Goal: Transaction & Acquisition: Purchase product/service

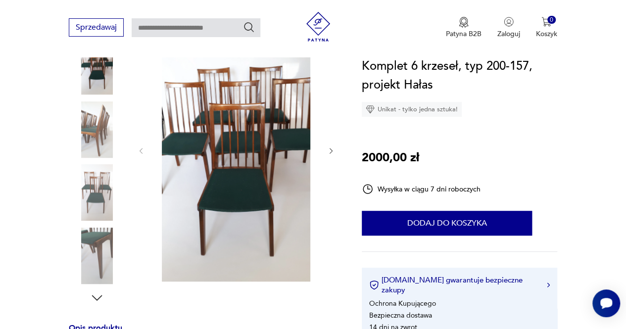
scroll to position [146, 0]
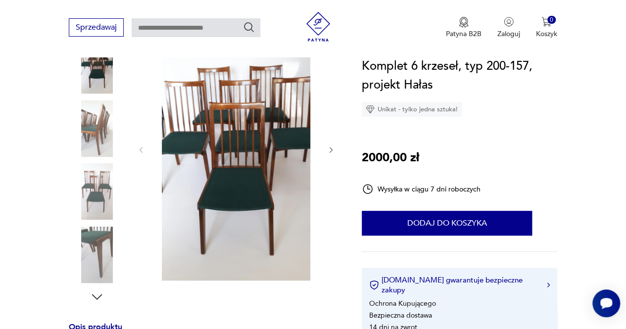
click at [99, 137] on img at bounding box center [97, 128] width 56 height 56
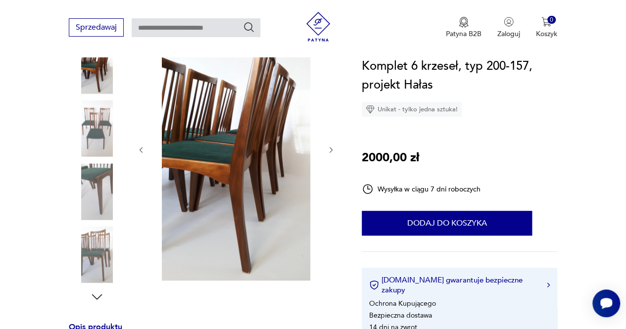
click at [97, 167] on img at bounding box center [97, 191] width 56 height 56
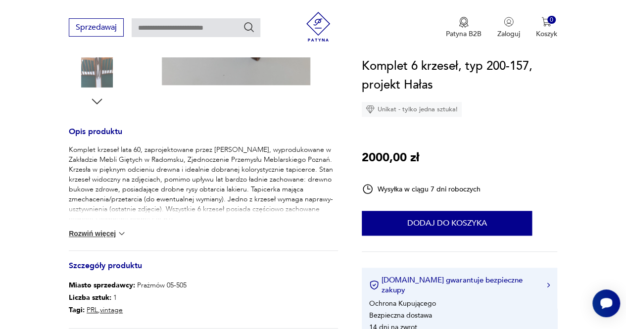
scroll to position [343, 0]
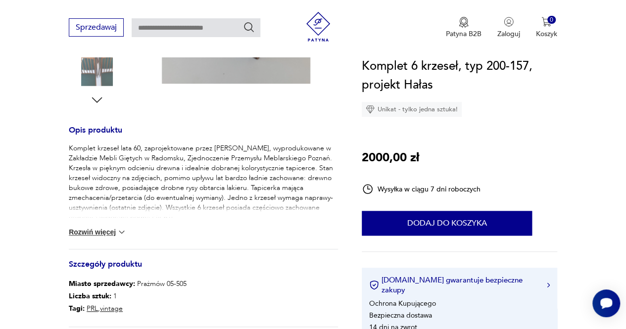
click at [119, 230] on img at bounding box center [122, 232] width 10 height 10
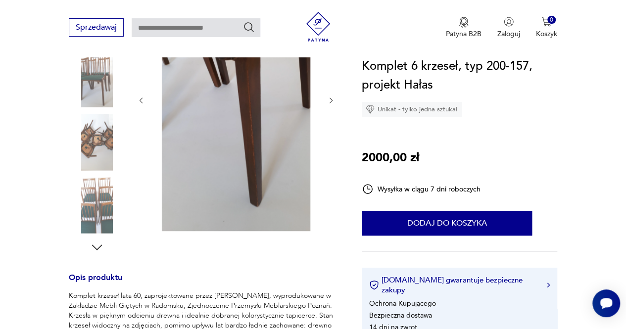
scroll to position [194, 0]
click at [91, 144] on img at bounding box center [97, 143] width 56 height 56
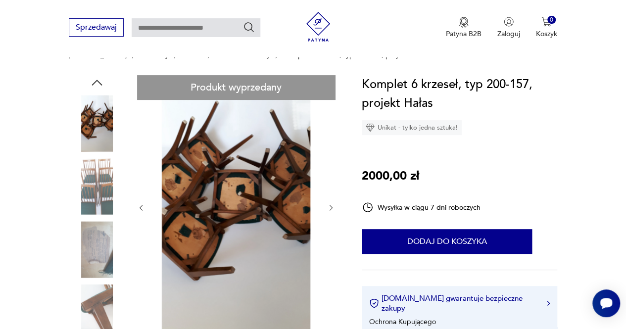
scroll to position [87, 0]
